Goal: Task Accomplishment & Management: Complete application form

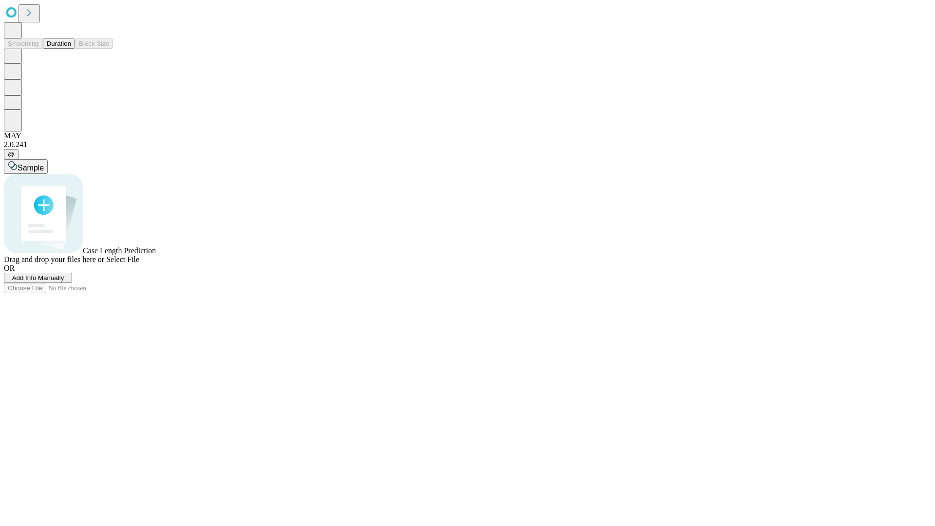
click at [64, 281] on span "Add Info Manually" at bounding box center [38, 277] width 52 height 7
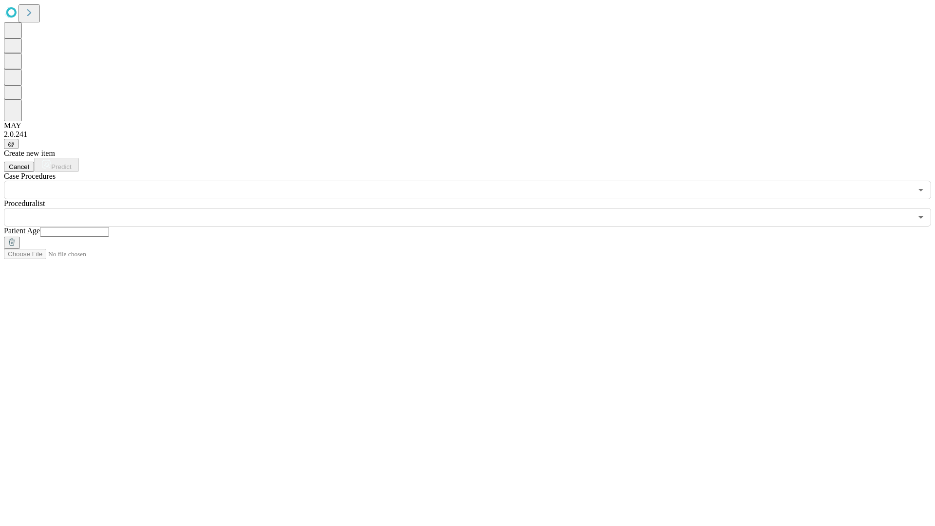
click at [109, 227] on input "text" at bounding box center [74, 232] width 69 height 10
type input "**"
click at [474, 208] on input "text" at bounding box center [458, 217] width 908 height 18
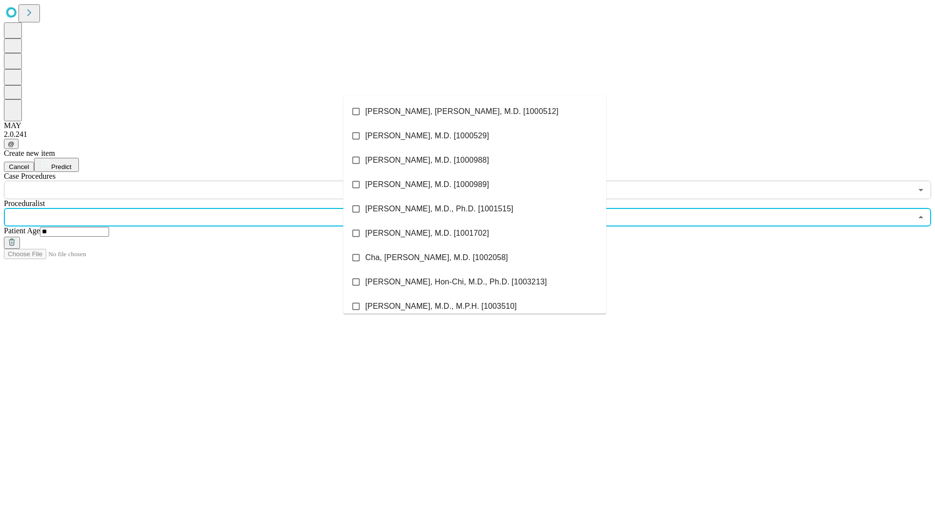
click at [475, 111] on li "[PERSON_NAME], [PERSON_NAME], M.D. [1000512]" at bounding box center [474, 111] width 263 height 24
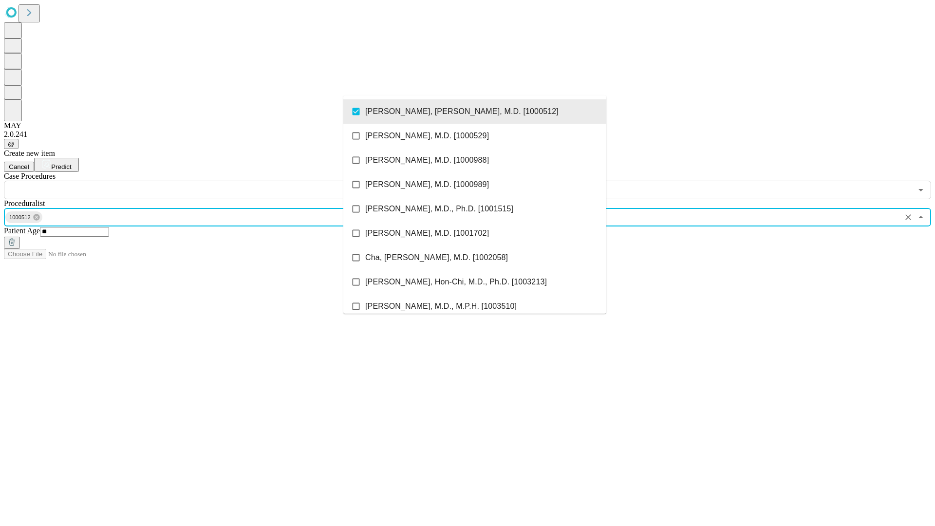
click at [204, 181] on input "text" at bounding box center [458, 190] width 908 height 18
